Goal: Task Accomplishment & Management: Manage account settings

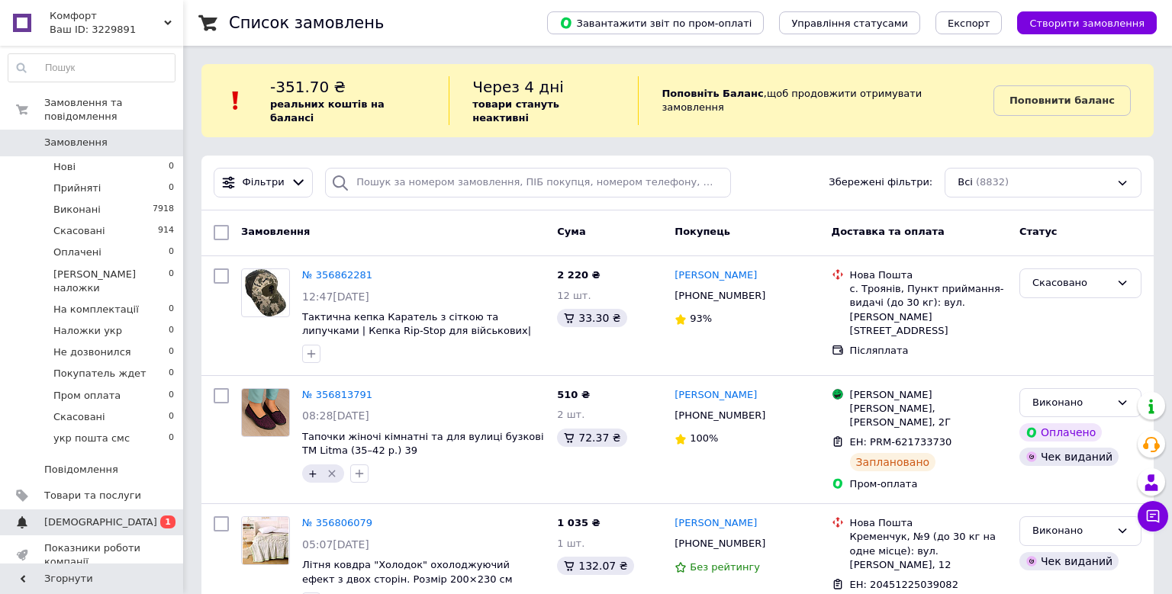
click at [116, 516] on span "[DEMOGRAPHIC_DATA]" at bounding box center [92, 523] width 97 height 14
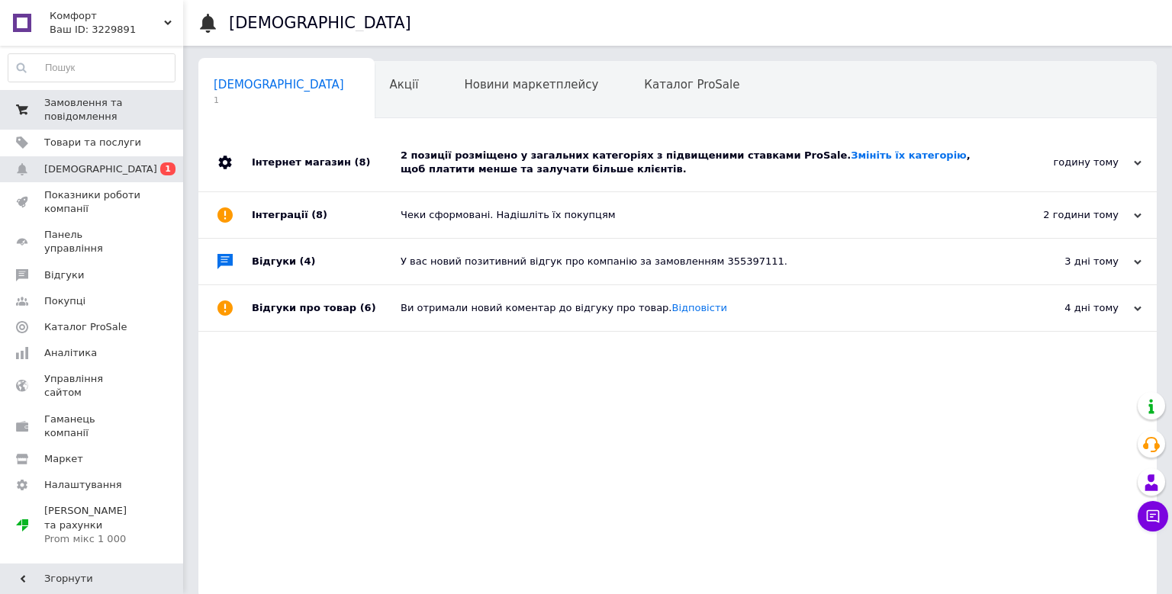
click at [77, 109] on span "Замовлення та повідомлення" at bounding box center [92, 109] width 97 height 27
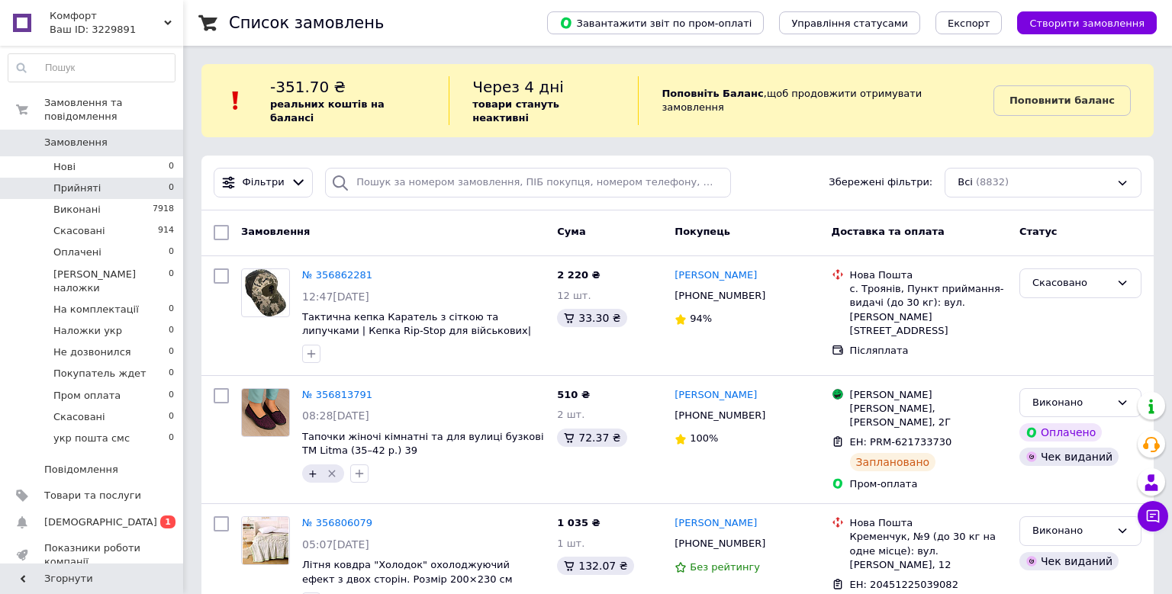
click at [145, 180] on li "Прийняті 0" at bounding box center [91, 188] width 183 height 21
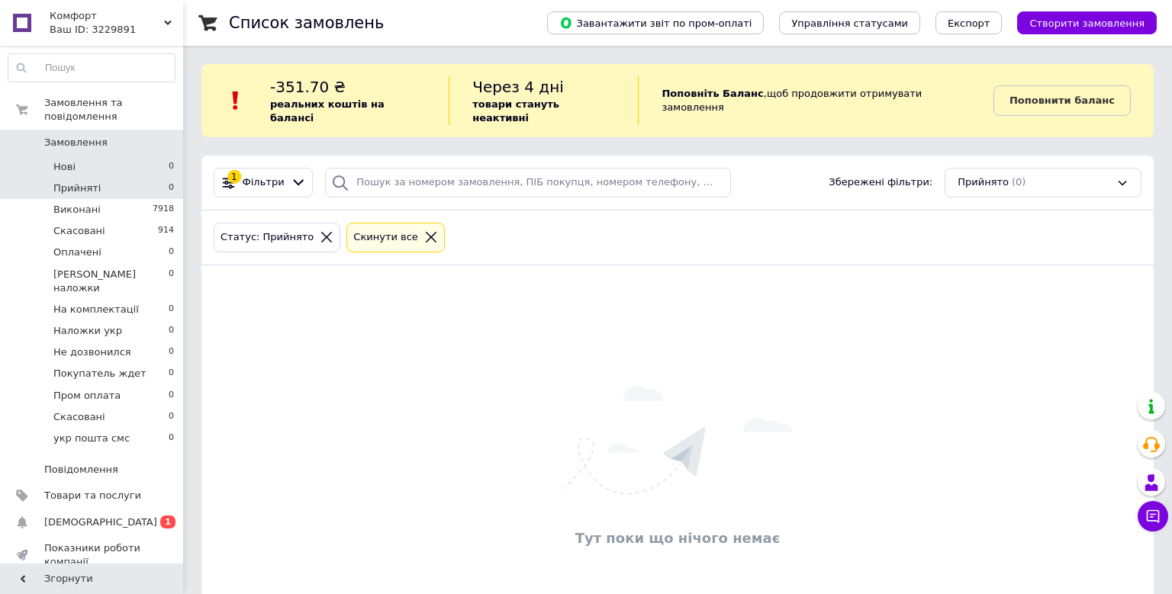
click at [156, 156] on li "Нові 0" at bounding box center [91, 166] width 183 height 21
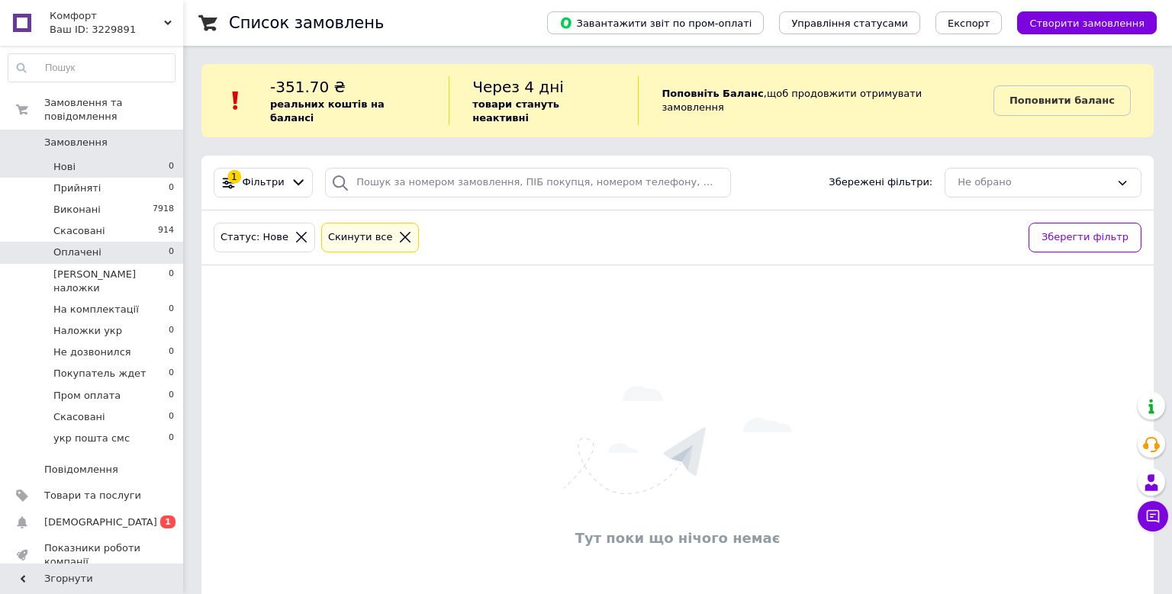
click at [121, 242] on li "Оплачені 0" at bounding box center [91, 252] width 183 height 21
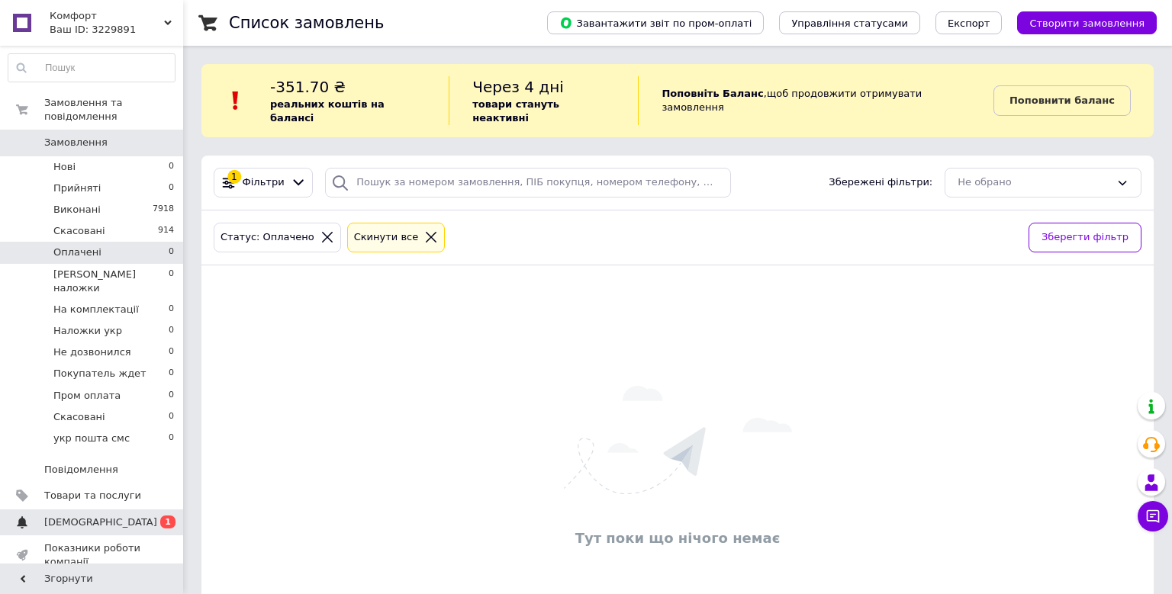
click at [96, 516] on span "[DEMOGRAPHIC_DATA]" at bounding box center [100, 523] width 113 height 14
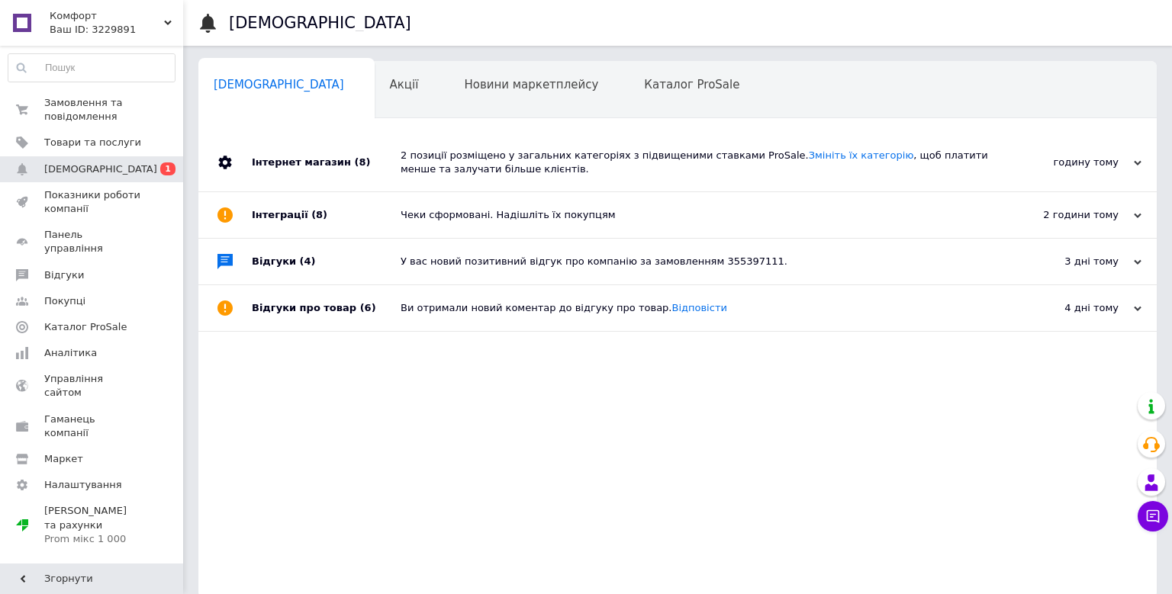
click at [365, 169] on div "Інтернет магазин (8)" at bounding box center [326, 163] width 149 height 58
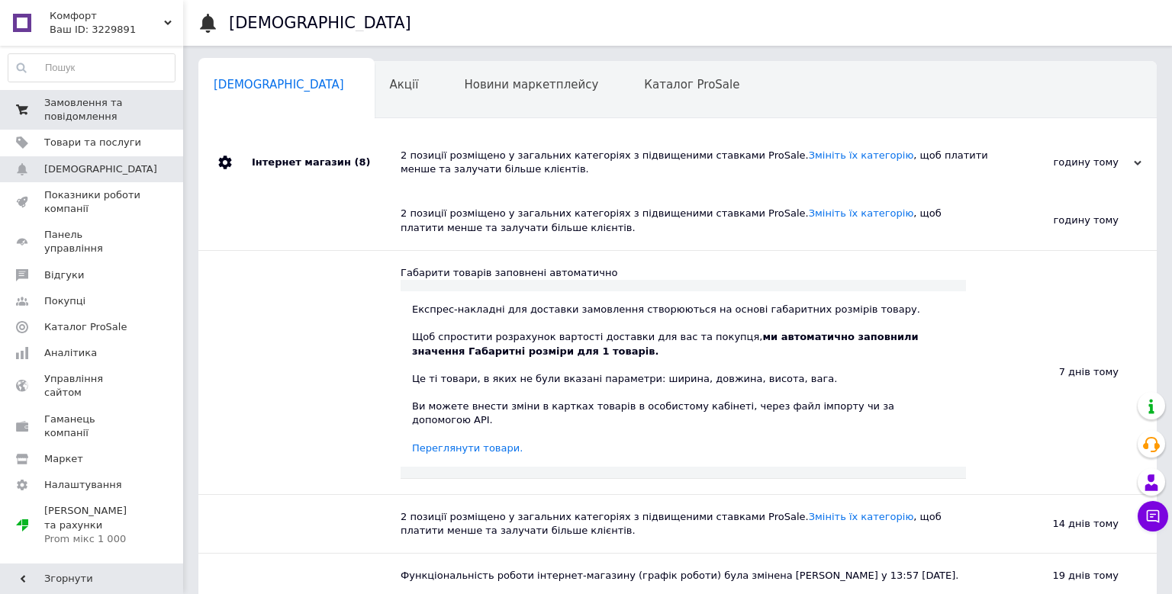
click at [108, 102] on span "Замовлення та повідомлення" at bounding box center [92, 109] width 97 height 27
